Goal: Find specific page/section: Find specific page/section

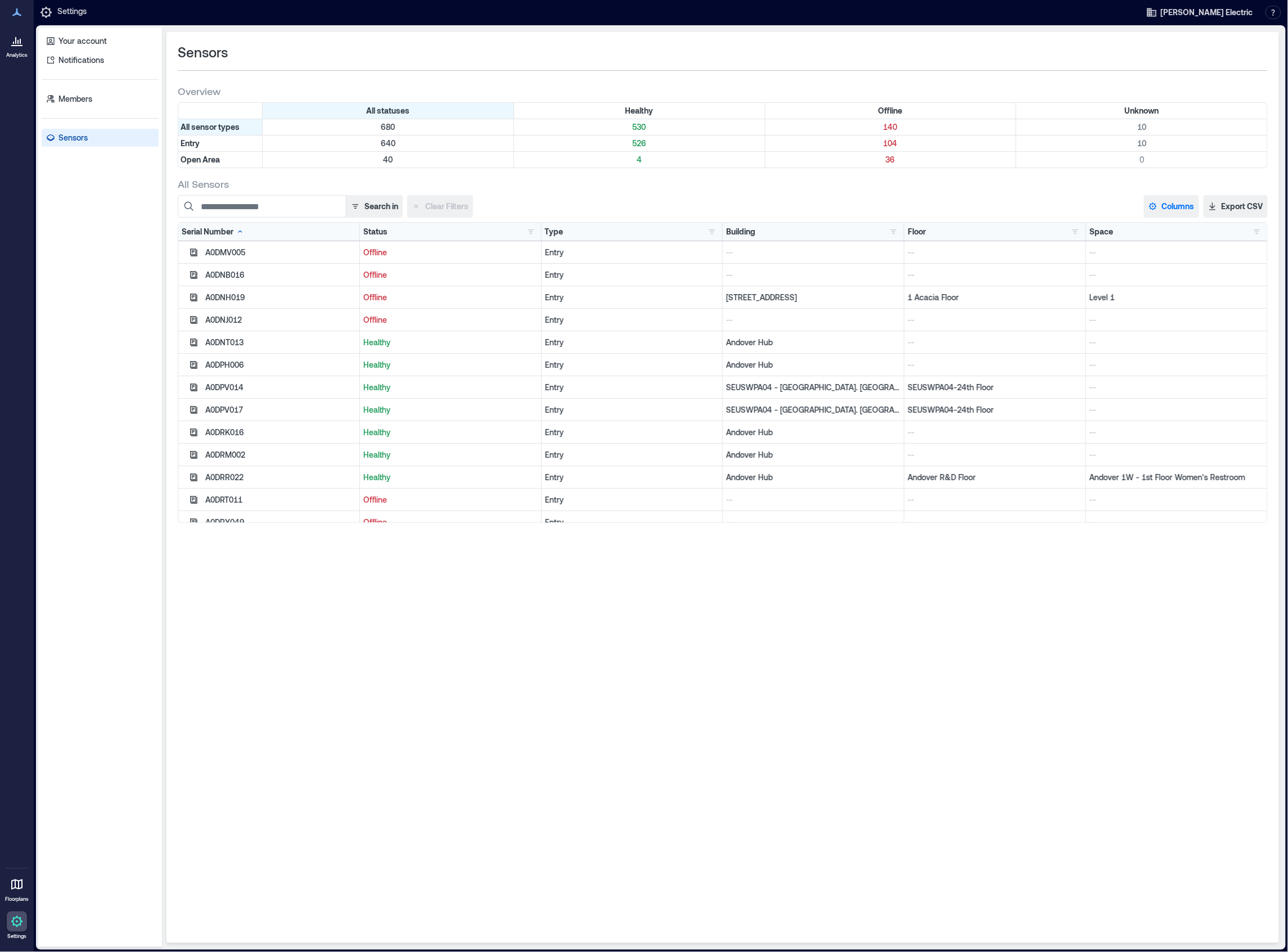
click at [1171, 199] on button "Columns" at bounding box center [1172, 205] width 55 height 23
click at [1195, 351] on button "Firmware" at bounding box center [1187, 349] width 78 height 18
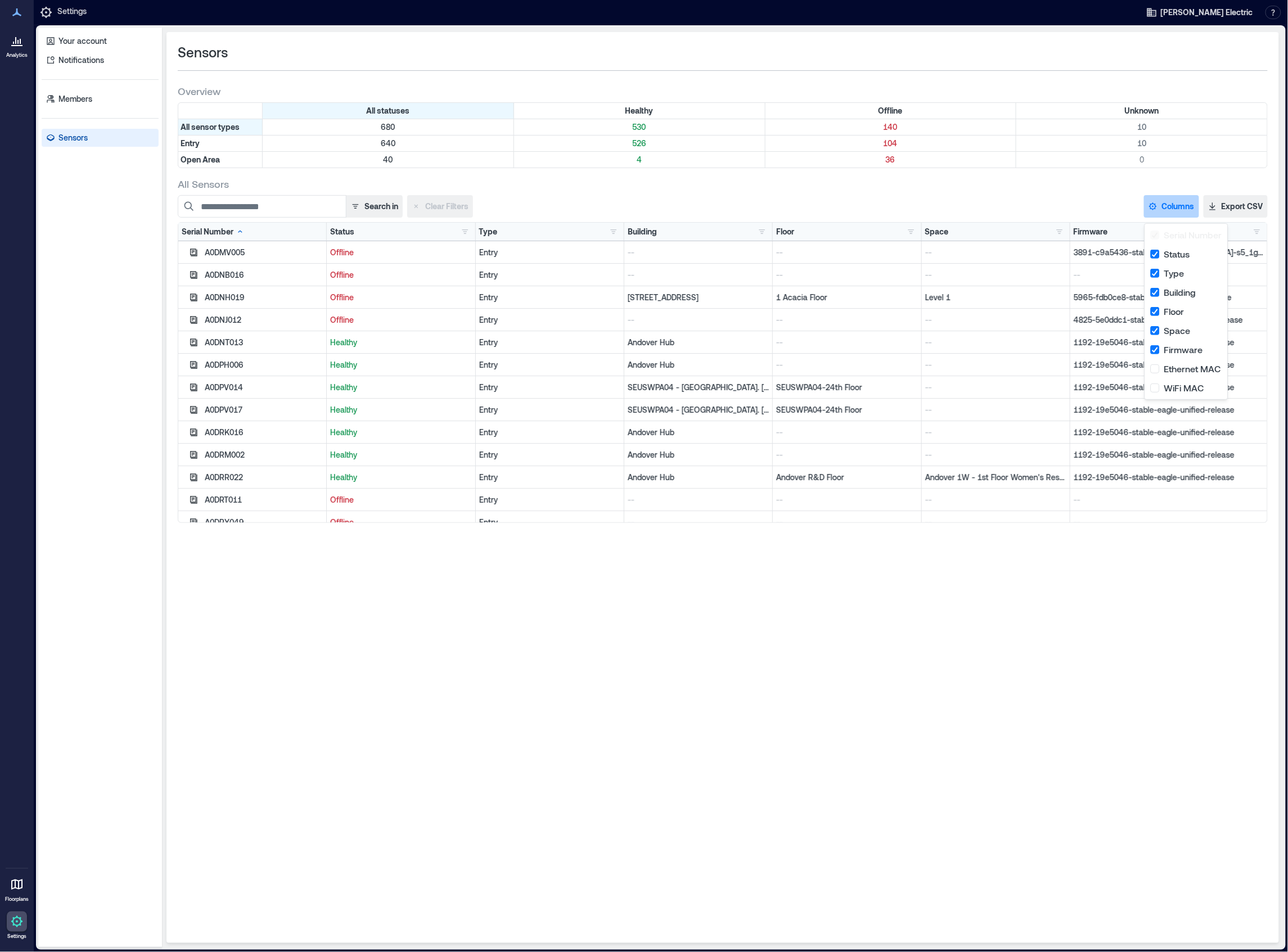
click at [1067, 195] on div "All Sensors Search in Clear Filters Columns Serial Number Status Type Building …" at bounding box center [723, 349] width 1090 height 345
click at [242, 209] on input at bounding box center [262, 205] width 168 height 23
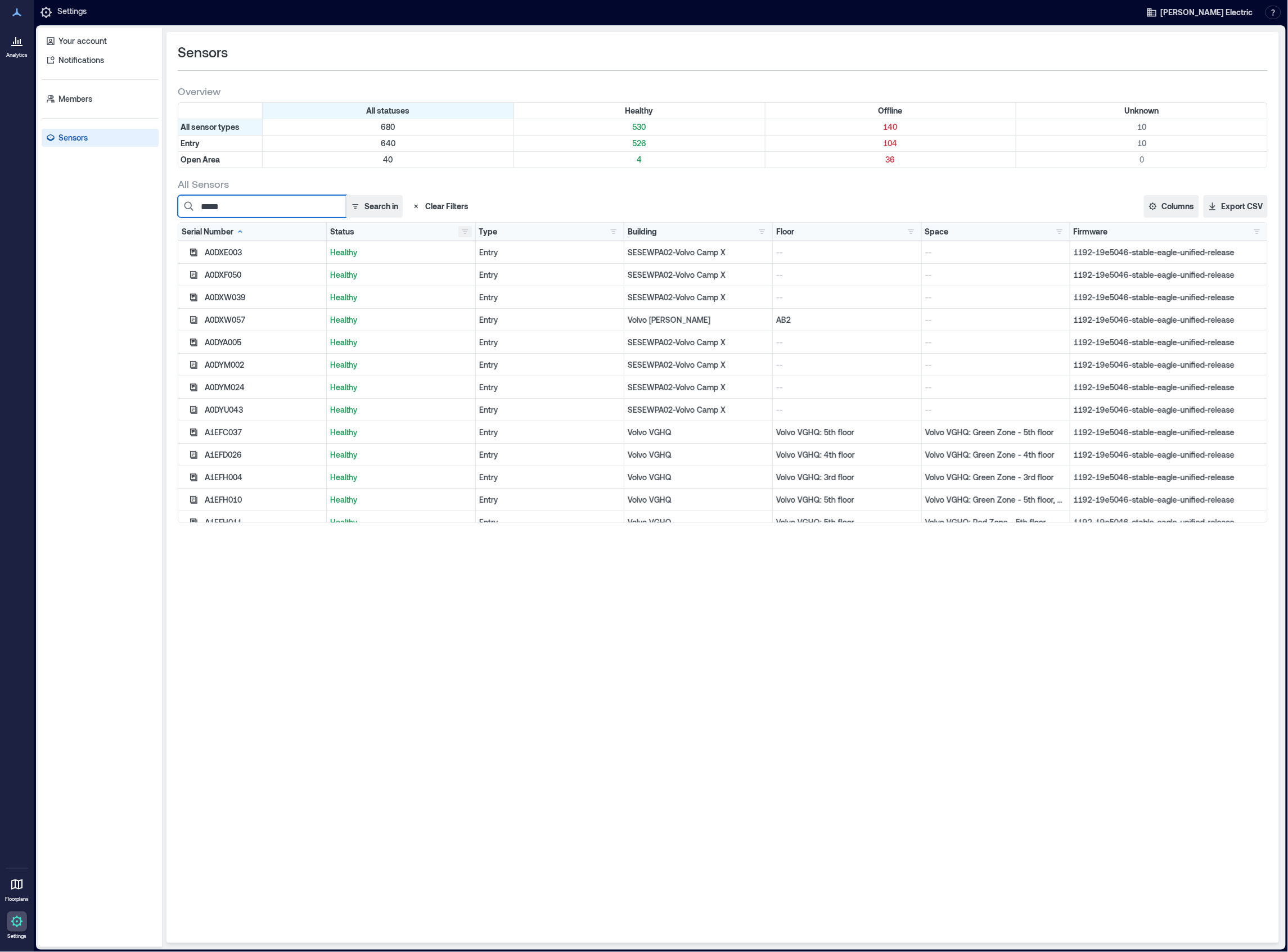
type input "*****"
click at [462, 232] on button "button" at bounding box center [465, 231] width 14 height 11
click at [491, 273] on div "Offline 140" at bounding box center [504, 273] width 79 height 11
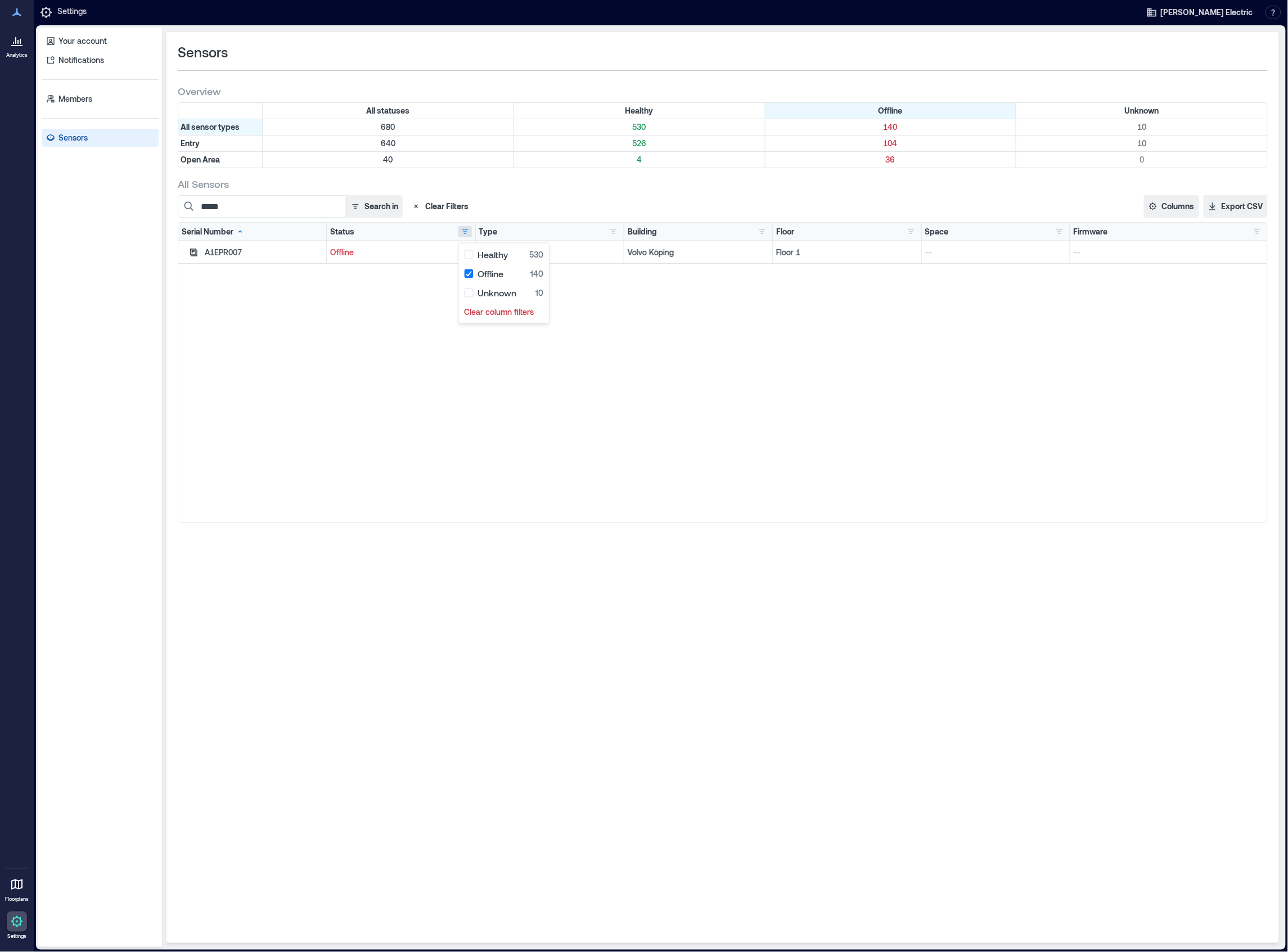
click at [399, 354] on div "A1EPR007 Offline Entry Volvo Köping Floor 1 -- --" at bounding box center [722, 382] width 1089 height 281
click at [422, 205] on button "Clear Filters" at bounding box center [439, 205] width 66 height 23
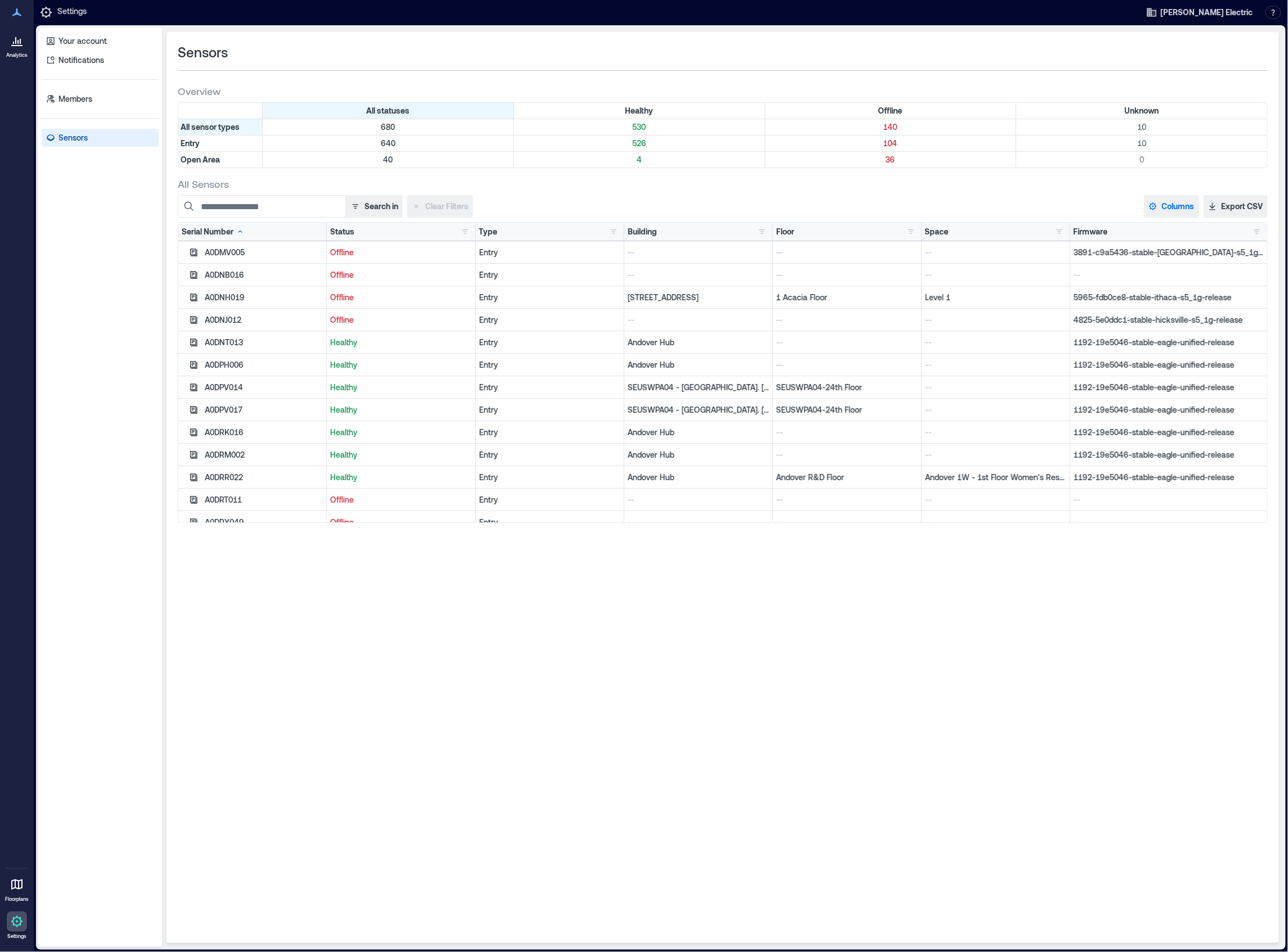
click at [1184, 205] on button "Columns" at bounding box center [1172, 205] width 55 height 23
click at [1234, 203] on button "Export CSV" at bounding box center [1236, 205] width 65 height 23
